Goal: Task Accomplishment & Management: Use online tool/utility

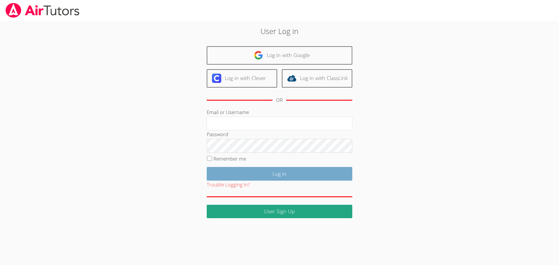
type input "jcarballo@bhusd.com"
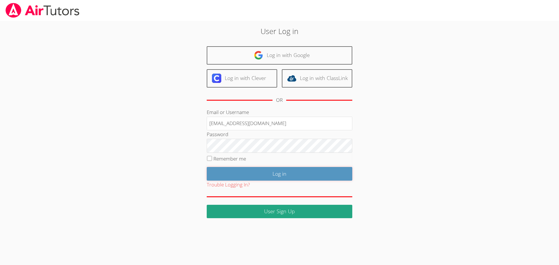
click at [303, 141] on form "Email or Username jcarballo@bhusd.com Password Remember me Log in Trouble Loggi…" at bounding box center [280, 163] width 146 height 110
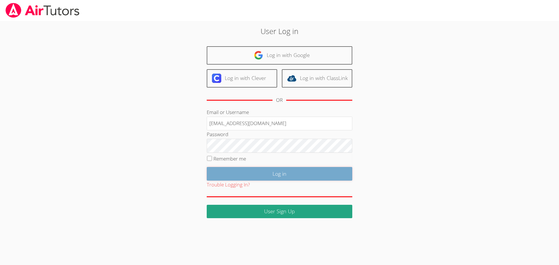
click at [309, 173] on input "Log in" at bounding box center [280, 174] width 146 height 14
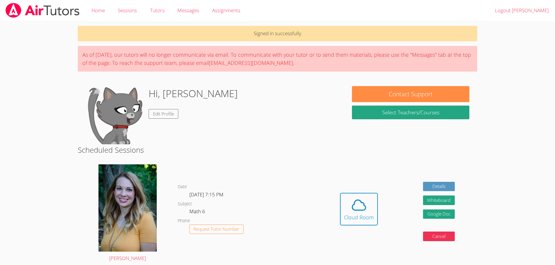
click at [309, 168] on div "Date Tue Oct 14, 7:15 PM Subject Math 6 Phone Request Tutor Number" at bounding box center [248, 213] width 140 height 107
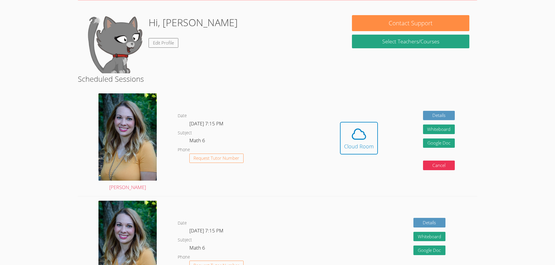
scroll to position [87, 0]
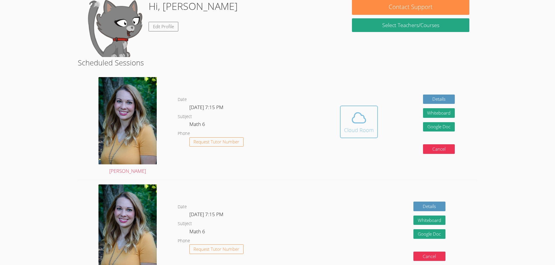
drag, startPoint x: 359, startPoint y: 137, endPoint x: 355, endPoint y: 137, distance: 3.8
click at [355, 137] on button "Cloud Room" at bounding box center [359, 122] width 38 height 33
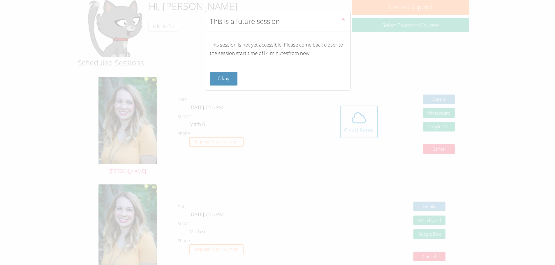
click at [342, 19] on button "Close" at bounding box center [343, 20] width 14 height 18
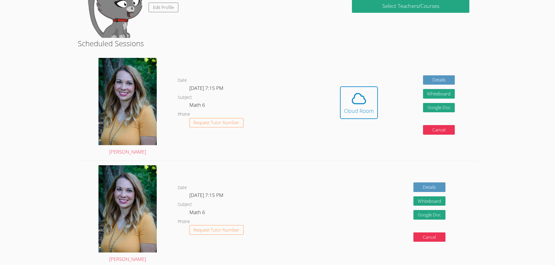
scroll to position [117, 0]
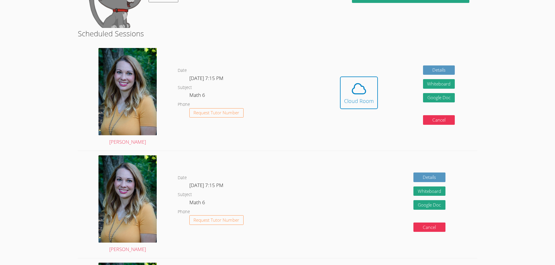
click at [339, 88] on div "Hidden Cloud Room Details Whiteboard Hidden Google Doc Cancel" at bounding box center [398, 97] width 160 height 107
click at [373, 90] on span at bounding box center [359, 89] width 30 height 16
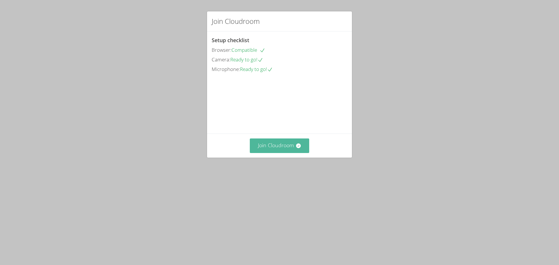
click at [282, 153] on button "Join Cloudroom" at bounding box center [280, 146] width 60 height 14
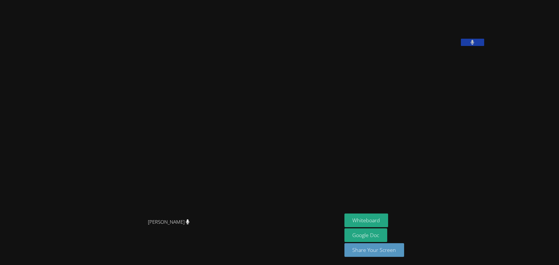
drag, startPoint x: 352, startPoint y: 15, endPoint x: 385, endPoint y: 92, distance: 83.6
click at [364, 101] on div "[PERSON_NAME] [PERSON_NAME] [PERSON_NAME] Whiteboard Google Doc Share Your Scre…" at bounding box center [279, 132] width 559 height 265
drag, startPoint x: 391, startPoint y: 82, endPoint x: 384, endPoint y: 188, distance: 105.7
click at [383, 191] on aside "[PERSON_NAME] Whiteboard Google Doc Share Your Screen" at bounding box center [415, 132] width 146 height 265
click at [389, 214] on button "Whiteboard" at bounding box center [367, 221] width 44 height 14
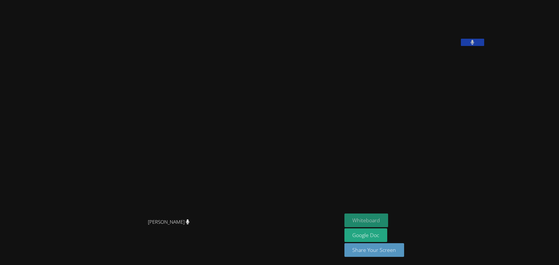
click at [389, 220] on button "Whiteboard" at bounding box center [367, 221] width 44 height 14
drag, startPoint x: 504, startPoint y: 75, endPoint x: 485, endPoint y: 67, distance: 20.4
click at [485, 46] on button at bounding box center [472, 42] width 23 height 7
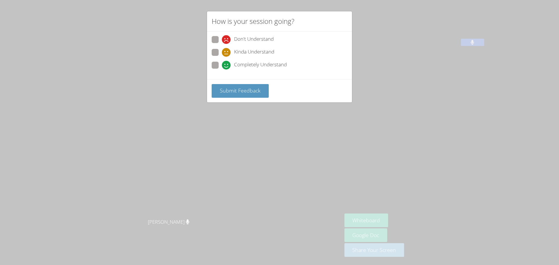
click at [243, 62] on span "Completely Understand" at bounding box center [260, 65] width 53 height 9
click at [227, 62] on input "Completely Understand" at bounding box center [224, 64] width 5 height 5
radio input "true"
click at [237, 93] on span "Submit Feedback" at bounding box center [240, 90] width 41 height 7
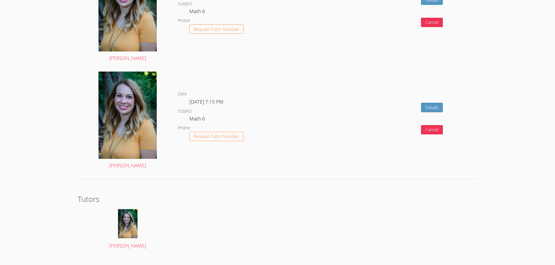
scroll to position [1072, 0]
